Goal: Obtain resource: Obtain resource

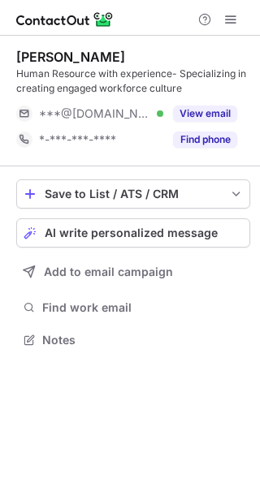
scroll to position [328, 260]
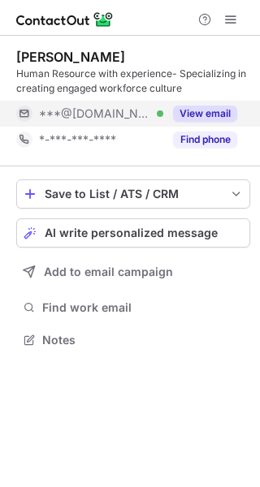
click at [201, 116] on button "View email" at bounding box center [205, 114] width 64 height 16
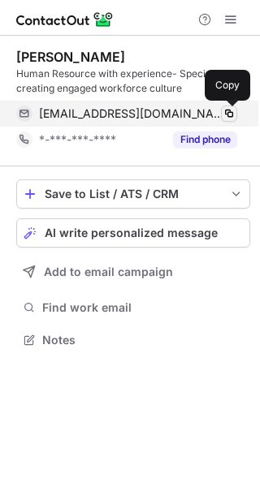
click at [230, 110] on span at bounding box center [229, 113] width 13 height 13
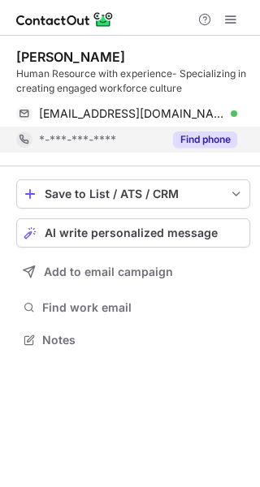
click at [190, 139] on button "Find phone" at bounding box center [205, 140] width 64 height 16
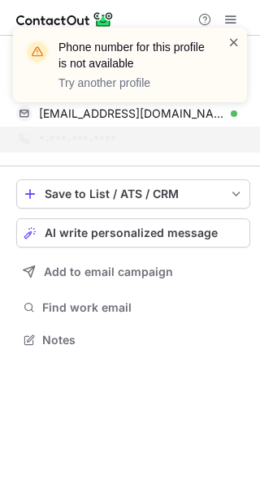
click at [236, 44] on span at bounding box center [233, 42] width 13 height 16
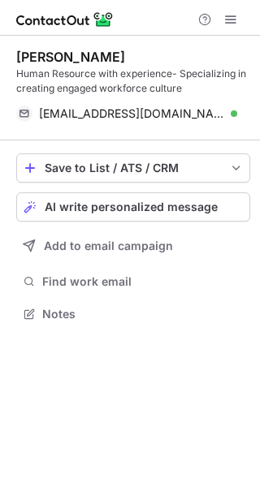
scroll to position [302, 260]
drag, startPoint x: 115, startPoint y: 54, endPoint x: 12, endPoint y: 62, distance: 102.6
click at [12, 62] on div "Aashika Balaji Human Resource with experience- Specializing in creating engaged…" at bounding box center [130, 187] width 260 height 303
copy div "Aashika Balaji"
drag, startPoint x: 3, startPoint y: 70, endPoint x: 96, endPoint y: 79, distance: 93.0
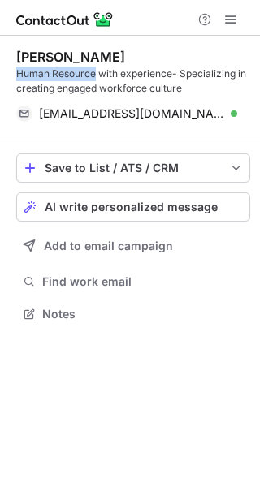
click at [96, 79] on div "Aashika Balaji Human Resource with experience- Specializing in creating engaged…" at bounding box center [130, 187] width 260 height 303
copy div "Human Resource"
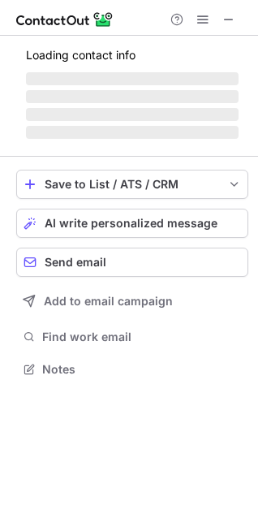
scroll to position [393, 258]
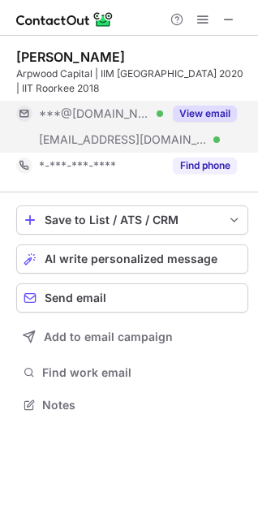
click at [197, 117] on button "View email" at bounding box center [205, 114] width 64 height 16
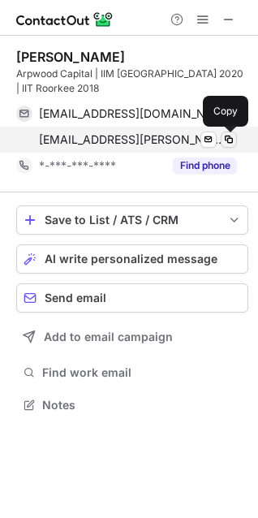
click at [233, 142] on span at bounding box center [229, 139] width 13 height 13
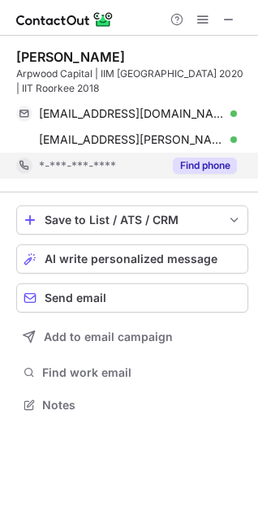
click at [213, 174] on div "Find phone" at bounding box center [200, 166] width 74 height 26
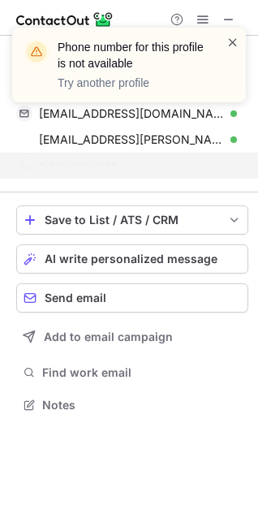
click at [230, 41] on span at bounding box center [233, 42] width 13 height 16
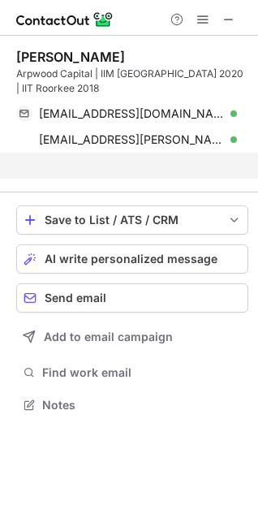
scroll to position [367, 258]
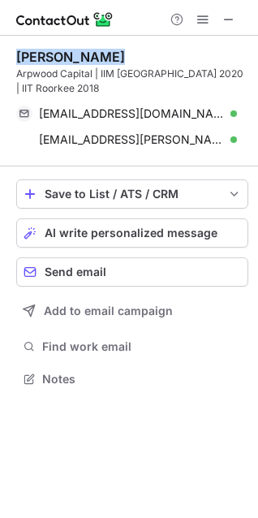
drag, startPoint x: 125, startPoint y: 50, endPoint x: 15, endPoint y: 47, distance: 109.7
click at [15, 47] on div "Rakesh Godara Arpwood Capital | IIM Ahmedabad 2020 | IIT Roorkee 2018 apennyofe…" at bounding box center [129, 220] width 258 height 368
copy div "Rakesh Godara"
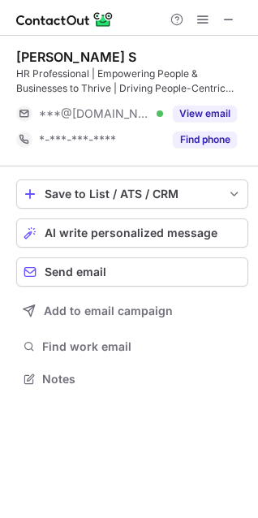
scroll to position [367, 258]
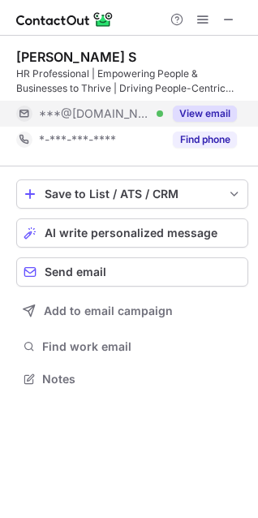
drag, startPoint x: 196, startPoint y: 115, endPoint x: 204, endPoint y: 123, distance: 10.9
click at [196, 115] on button "View email" at bounding box center [205, 114] width 64 height 16
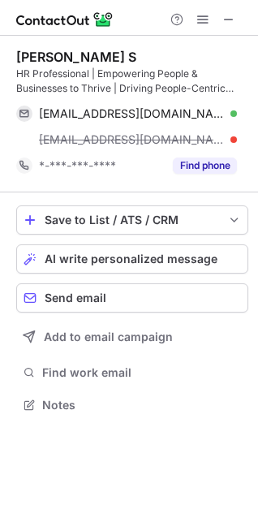
scroll to position [393, 258]
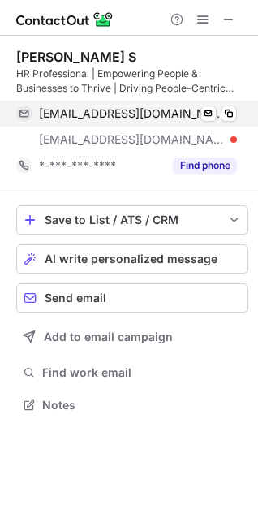
click at [237, 115] on div "harshikahr08@gmail.com Verified Send email Copy" at bounding box center [126, 114] width 221 height 26
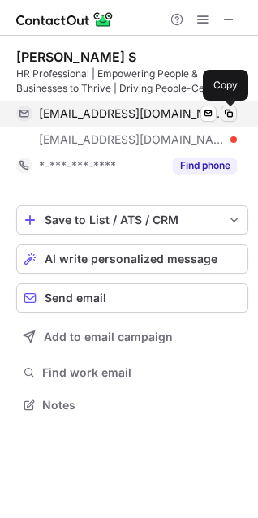
click at [234, 115] on span at bounding box center [229, 113] width 13 height 13
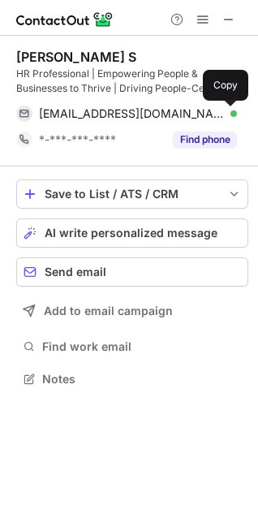
scroll to position [367, 258]
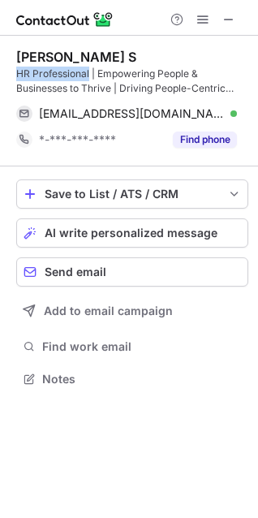
drag, startPoint x: 8, startPoint y: 70, endPoint x: 88, endPoint y: 73, distance: 79.7
click at [88, 73] on div "Harshika S HR Professional | Empowering People & Businesses to Thrive | Driving…" at bounding box center [129, 220] width 258 height 368
copy div "HR Professional"
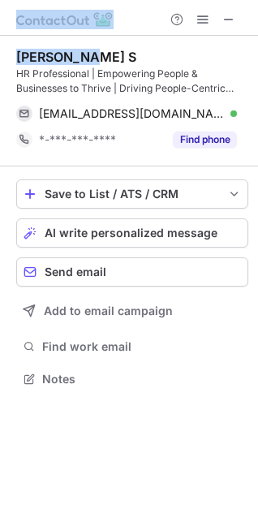
drag, startPoint x: 102, startPoint y: 46, endPoint x: -2, endPoint y: 58, distance: 104.7
click at [0, 58] on html "Harshika S HR Professional | Empowering People & Businesses to Thrive | Driving…" at bounding box center [129, 259] width 258 height 518
click at [149, 54] on div "Harshika S" at bounding box center [132, 57] width 232 height 16
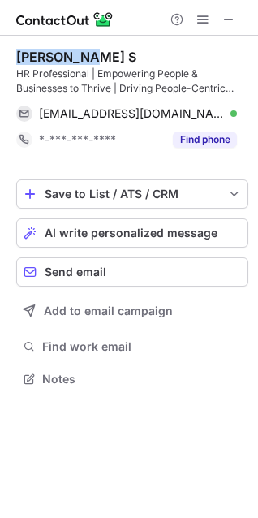
drag, startPoint x: 10, startPoint y: 60, endPoint x: 89, endPoint y: 58, distance: 78.8
click at [89, 58] on div "Harshika S HR Professional | Empowering People & Businesses to Thrive | Driving…" at bounding box center [129, 220] width 258 height 368
copy div "Harshika S"
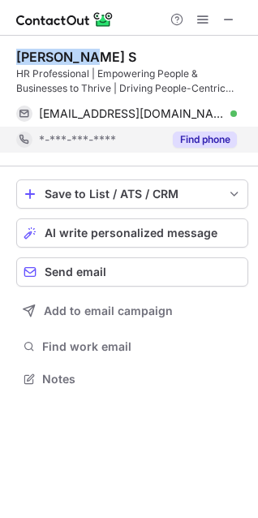
click at [209, 136] on button "Find phone" at bounding box center [205, 140] width 64 height 16
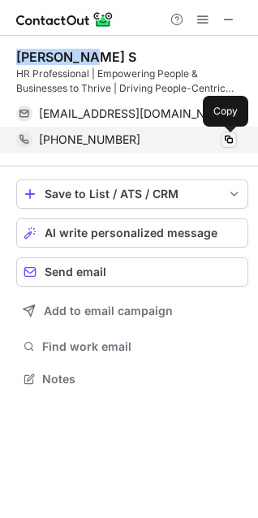
click at [235, 138] on span at bounding box center [229, 139] width 13 height 13
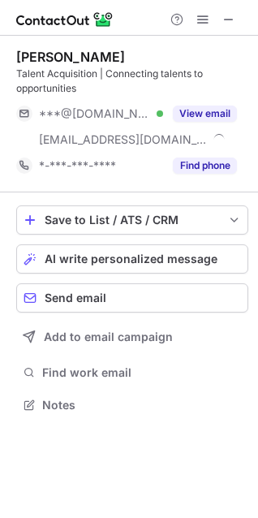
scroll to position [393, 258]
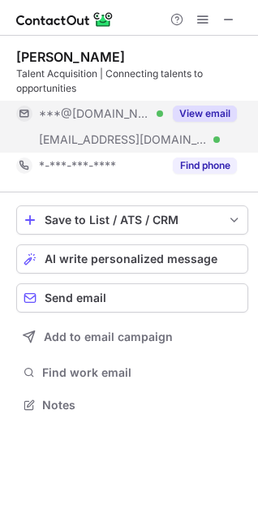
click at [220, 120] on button "View email" at bounding box center [205, 114] width 64 height 16
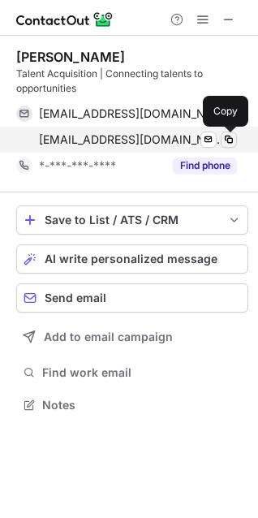
click at [229, 139] on span at bounding box center [229, 139] width 13 height 13
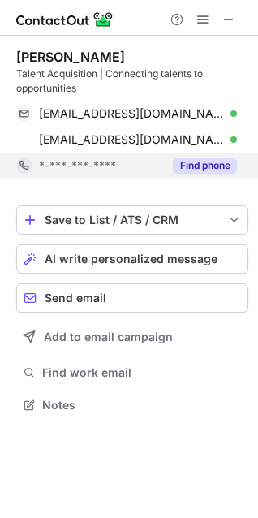
click at [220, 169] on button "Find phone" at bounding box center [205, 166] width 64 height 16
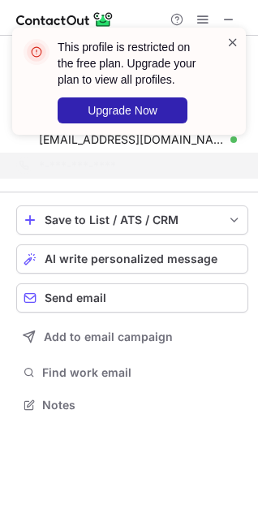
click at [238, 41] on span at bounding box center [233, 42] width 13 height 16
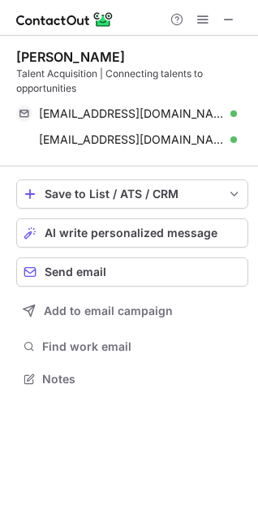
scroll to position [367, 258]
